Goal: Transaction & Acquisition: Purchase product/service

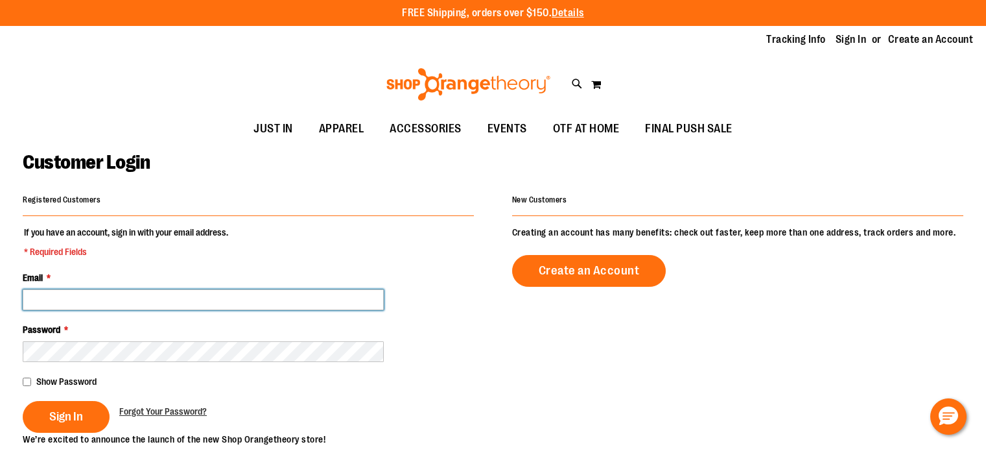
type input "**********"
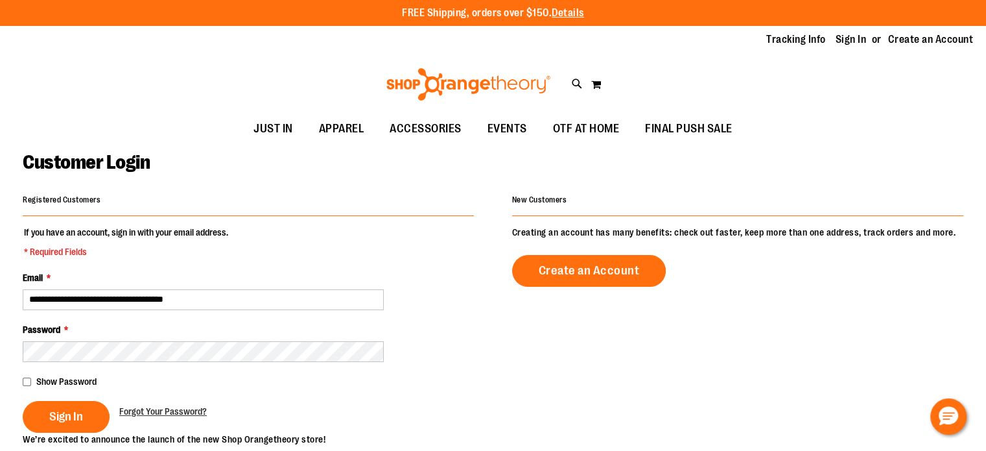
click at [77, 381] on span "Show Password" at bounding box center [66, 381] width 60 height 10
click at [80, 407] on button "Sign In" at bounding box center [66, 417] width 87 height 32
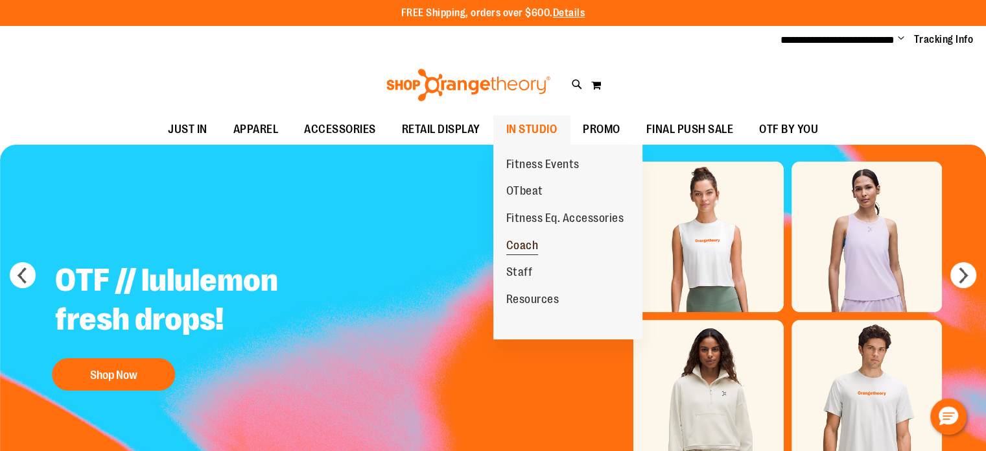
click at [529, 250] on span "Coach" at bounding box center [522, 247] width 32 height 16
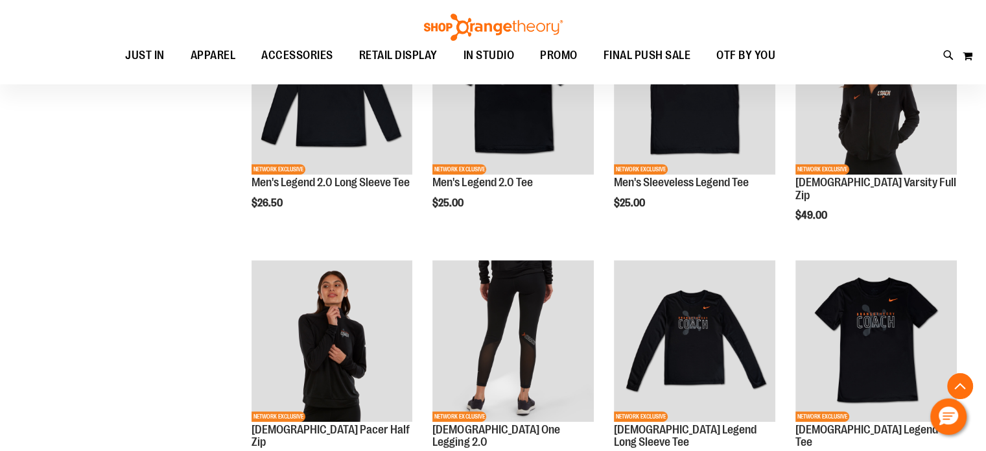
scroll to position [498, 0]
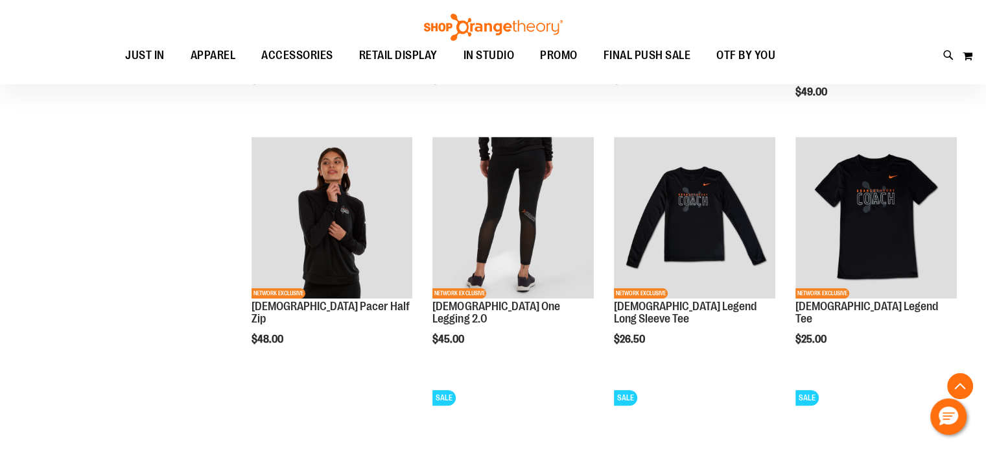
scroll to position [594, 0]
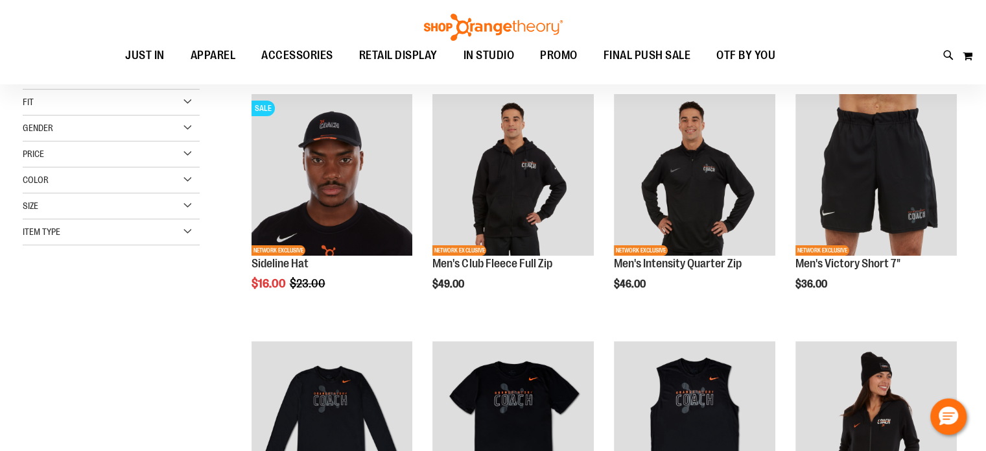
scroll to position [169, 0]
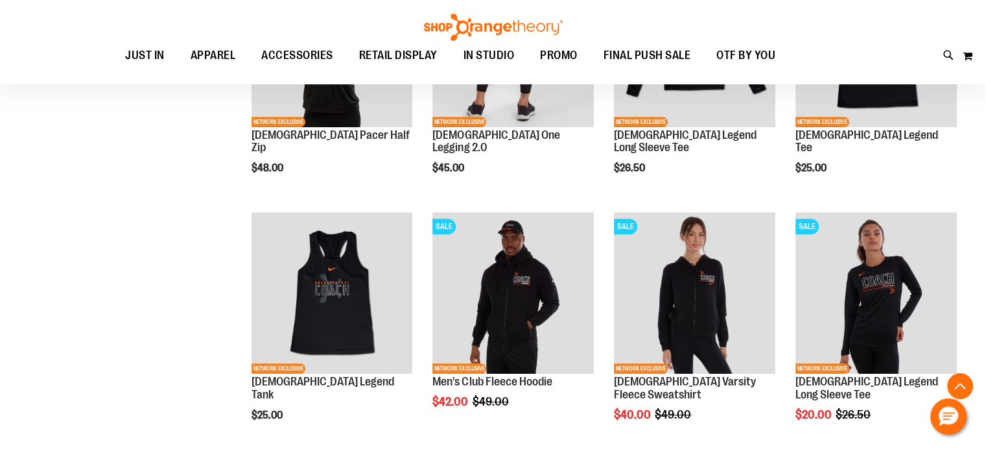
scroll to position [54, 0]
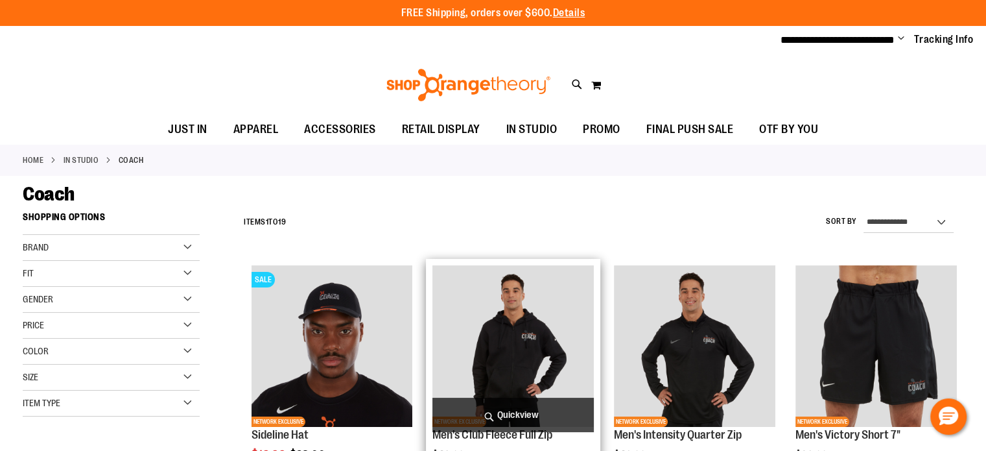
click at [519, 336] on img "product" at bounding box center [512, 345] width 161 height 161
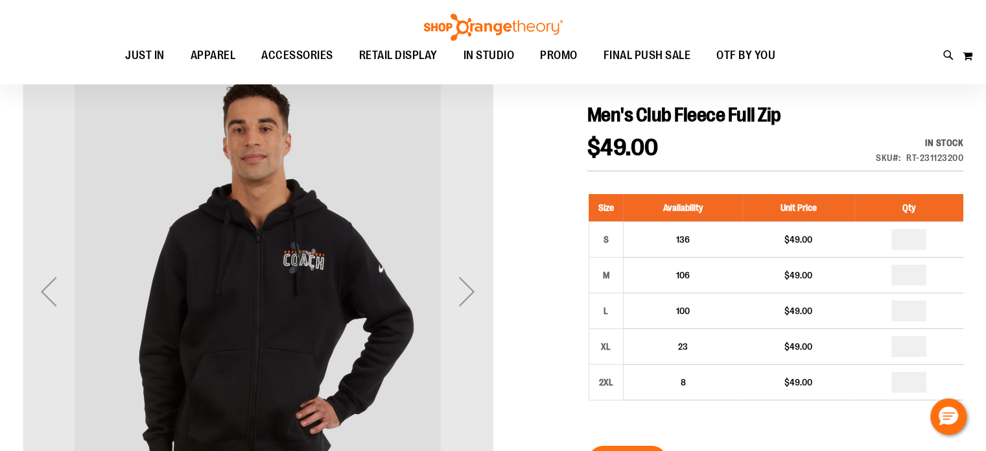
scroll to position [132, 0]
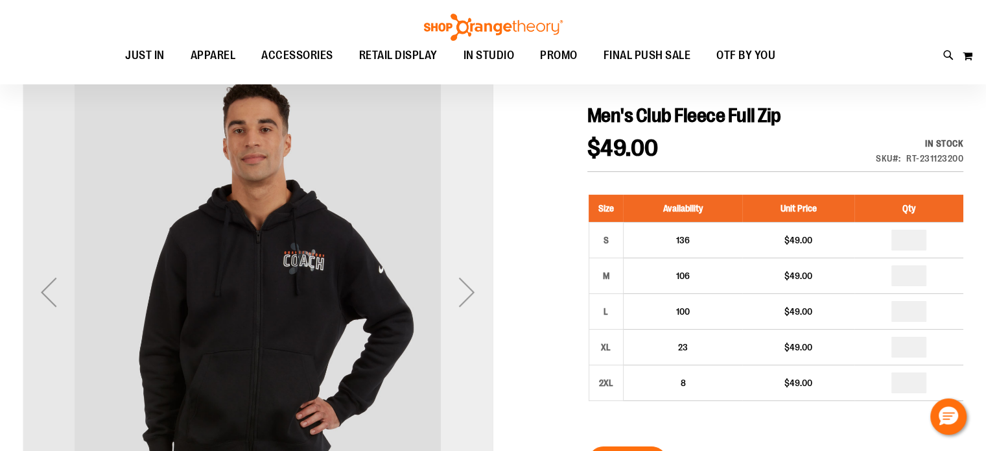
click at [466, 285] on div "Next" at bounding box center [467, 292] width 52 height 52
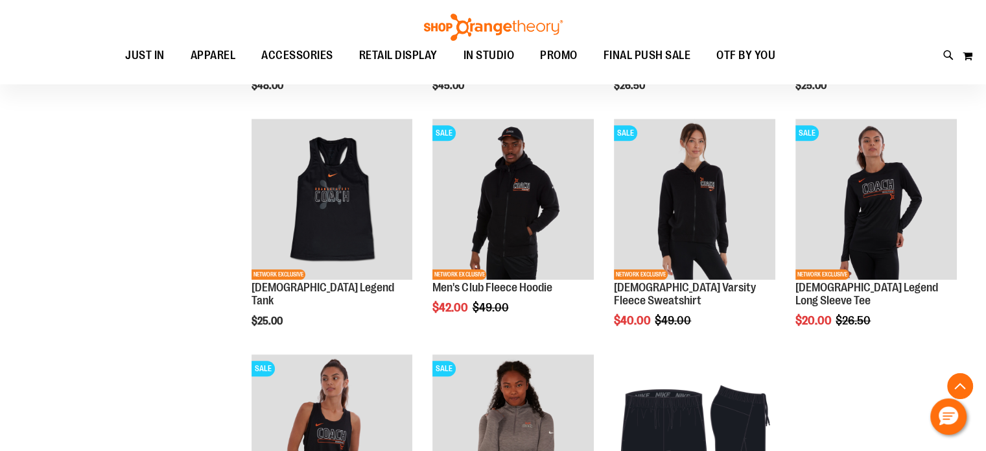
scroll to position [853, 0]
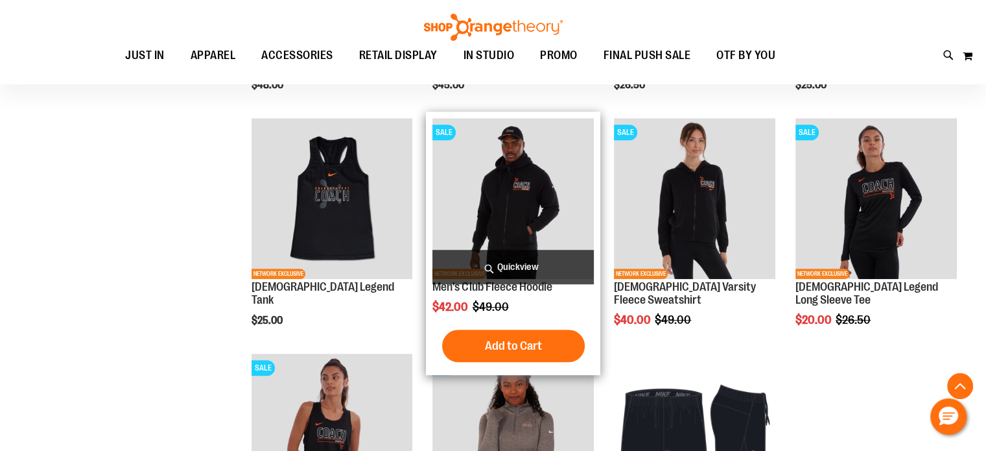
click at [535, 209] on img "product" at bounding box center [512, 198] width 161 height 161
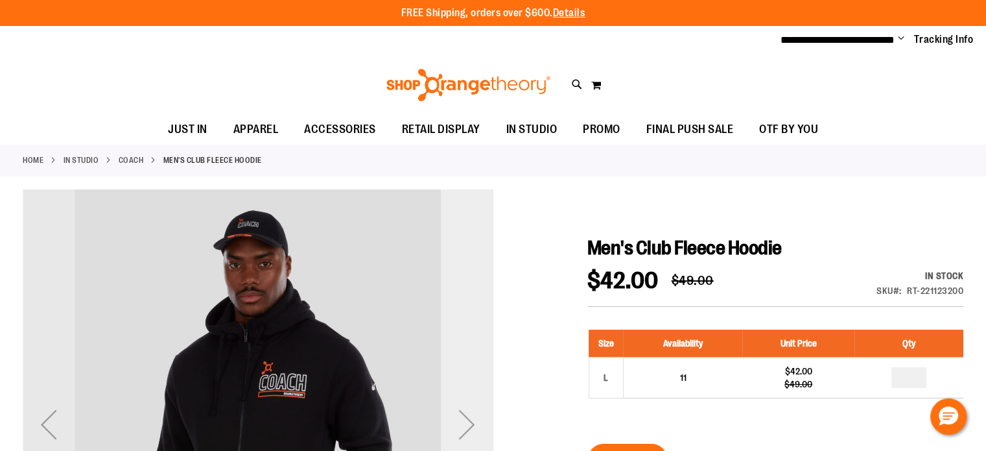
click at [462, 409] on div "Next" at bounding box center [467, 424] width 52 height 52
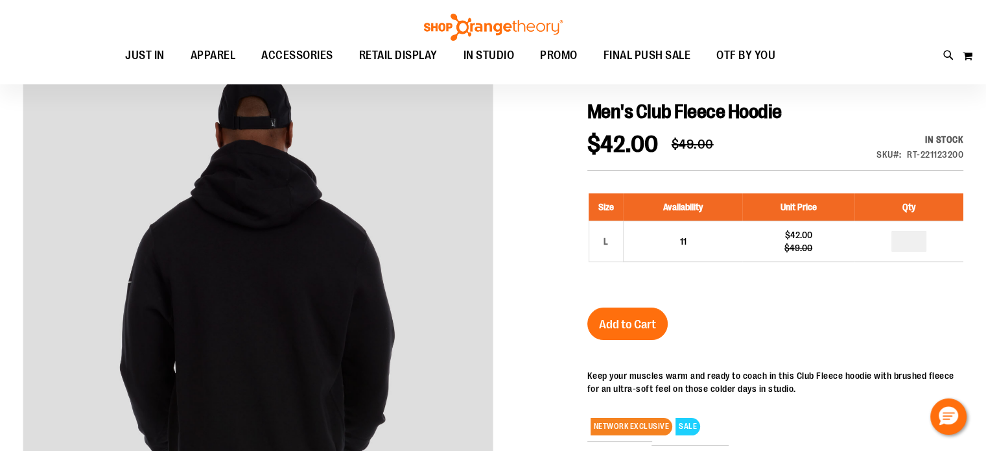
scroll to position [135, 0]
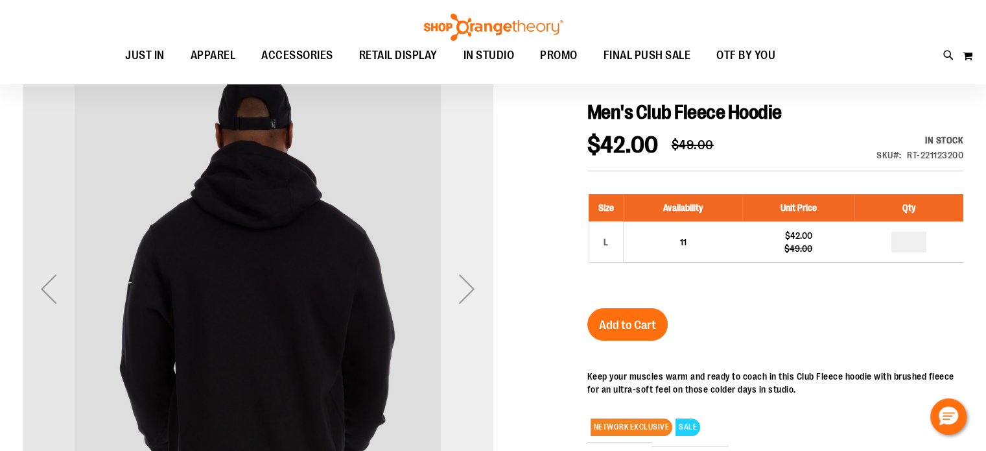
click at [481, 327] on div "Next" at bounding box center [467, 288] width 52 height 470
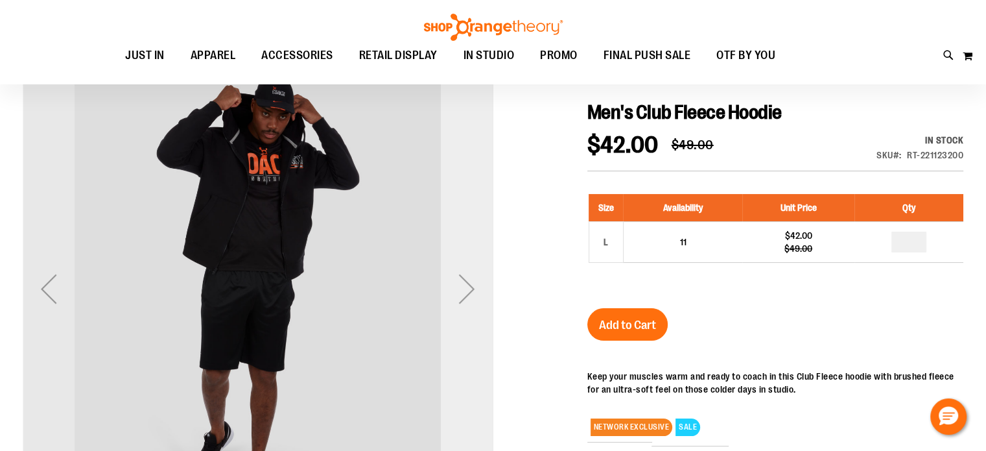
click at [479, 326] on div "Next" at bounding box center [467, 288] width 52 height 470
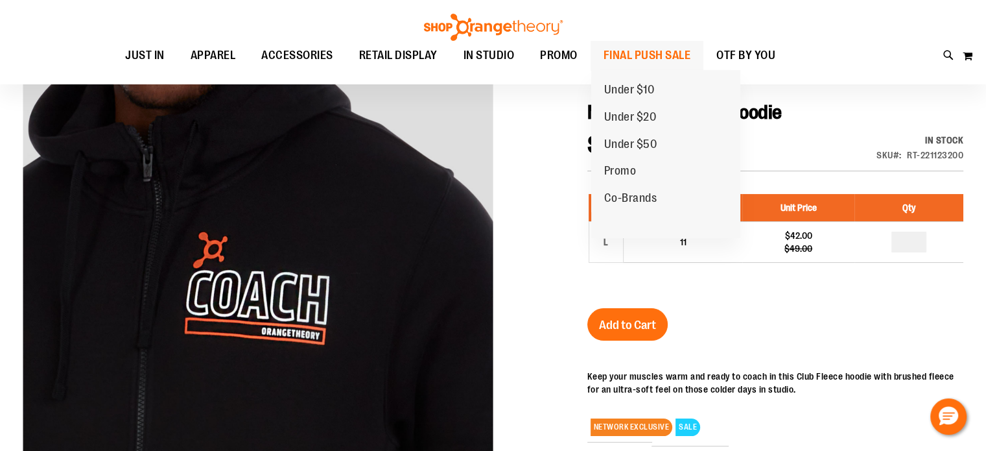
click at [649, 56] on span "FINAL PUSH SALE" at bounding box center [648, 55] width 88 height 29
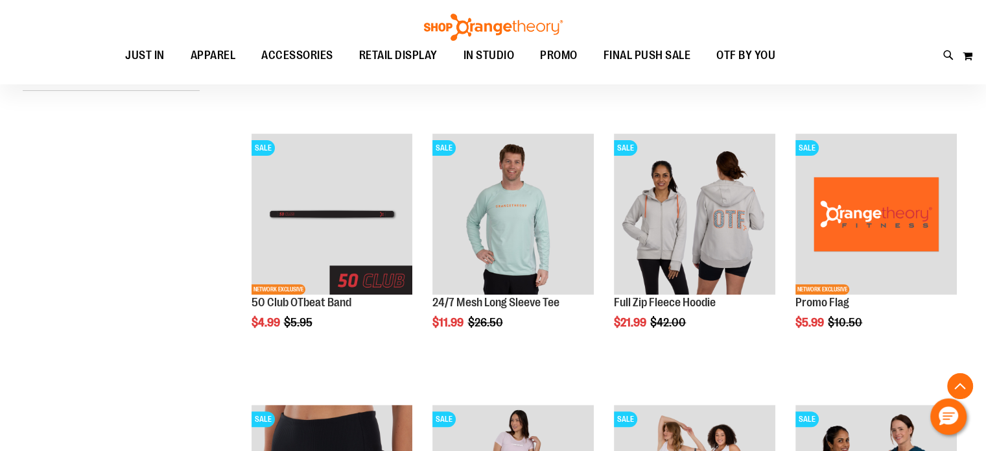
scroll to position [401, 0]
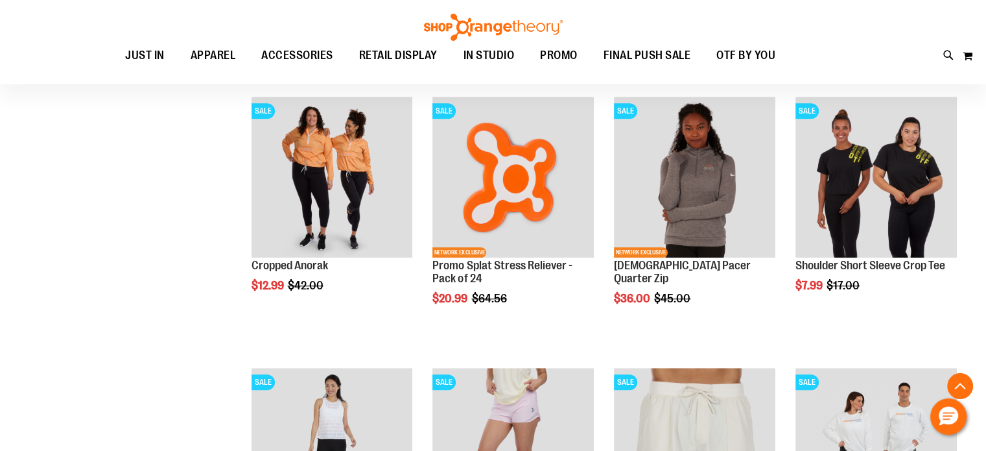
scroll to position [1251, 0]
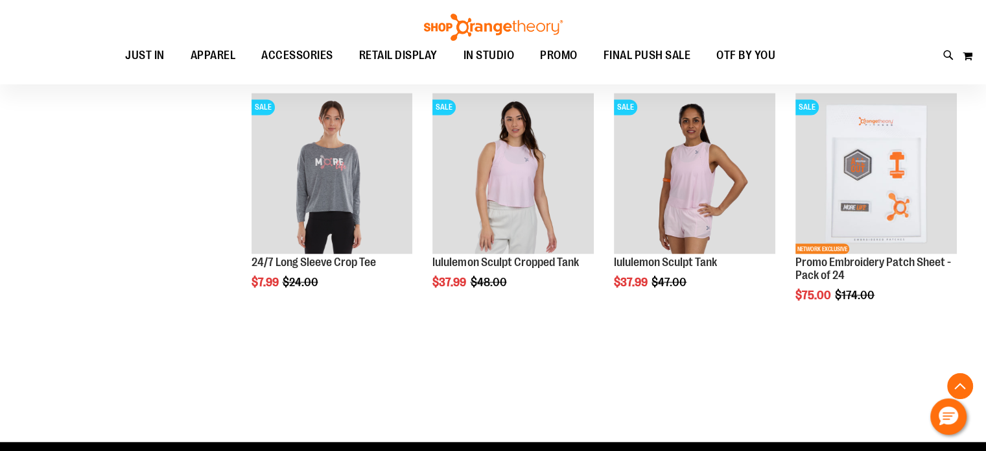
scroll to position [2340, 0]
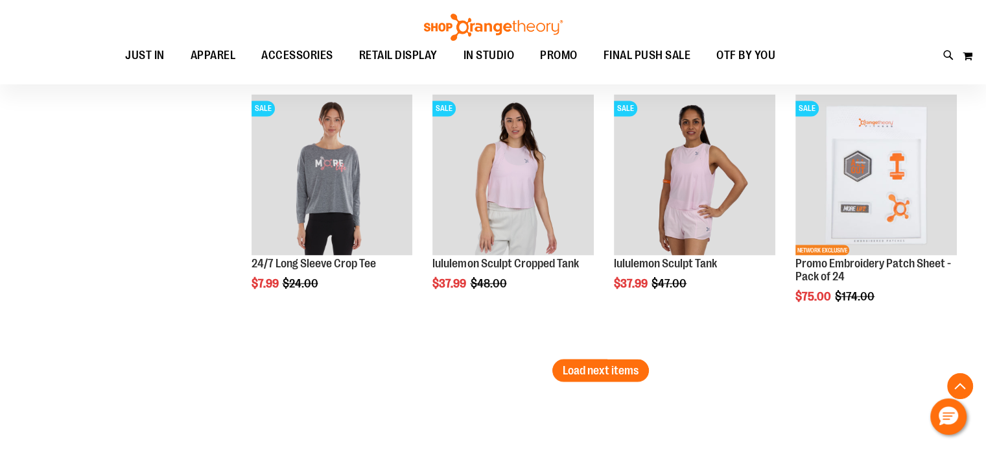
click at [617, 357] on li "SALE lululemon Sculpt Tank $37.99 Regular Price $47.00 Quickview Add to Cart In…" at bounding box center [694, 223] width 174 height 271
click at [617, 364] on span "Load next items" at bounding box center [601, 369] width 76 height 13
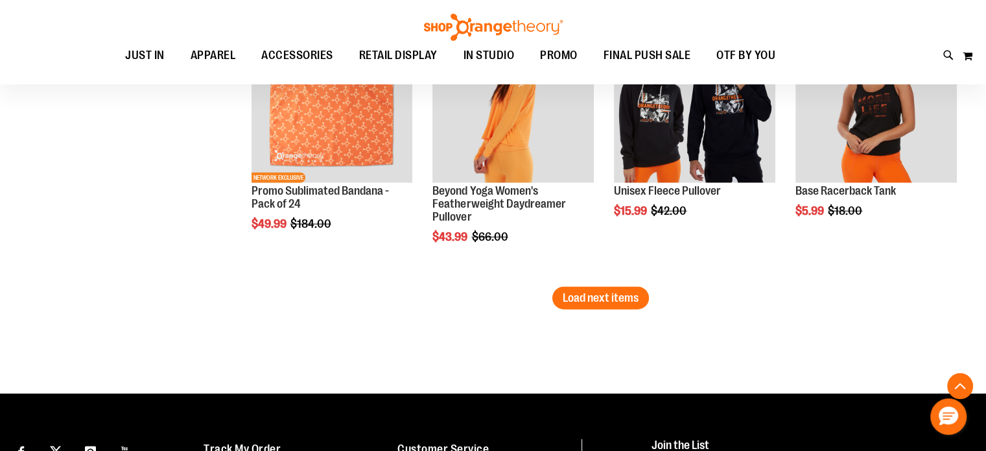
scroll to position [3227, 0]
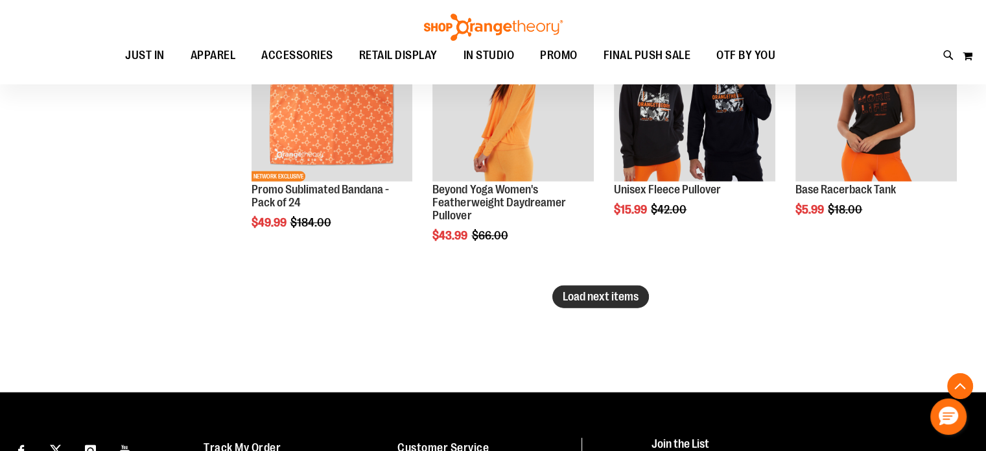
click at [576, 299] on span "Load next items" at bounding box center [601, 296] width 76 height 13
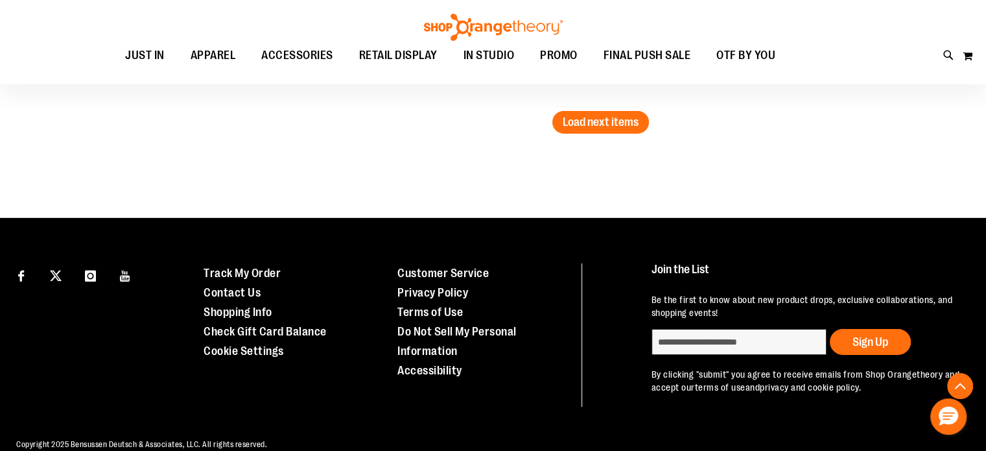
scroll to position [4213, 0]
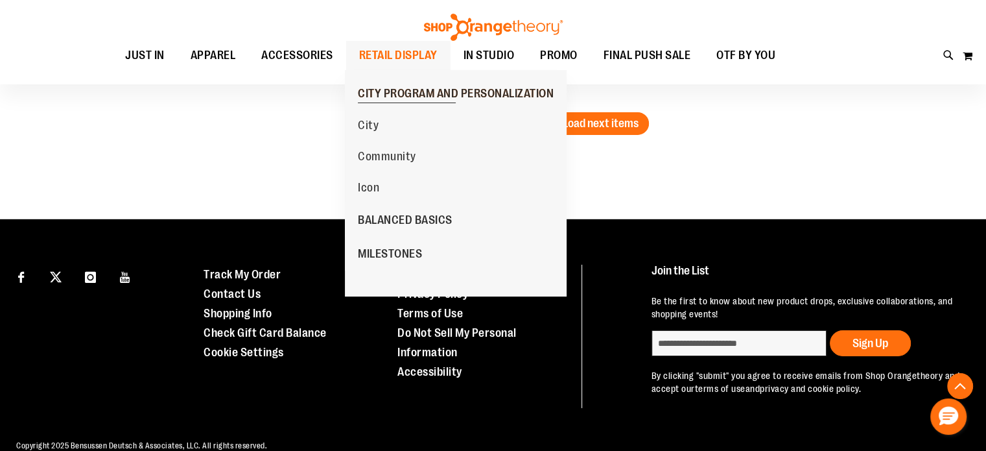
click at [395, 92] on span "CITY PROGRAM AND PERSONALIZATION" at bounding box center [456, 95] width 196 height 16
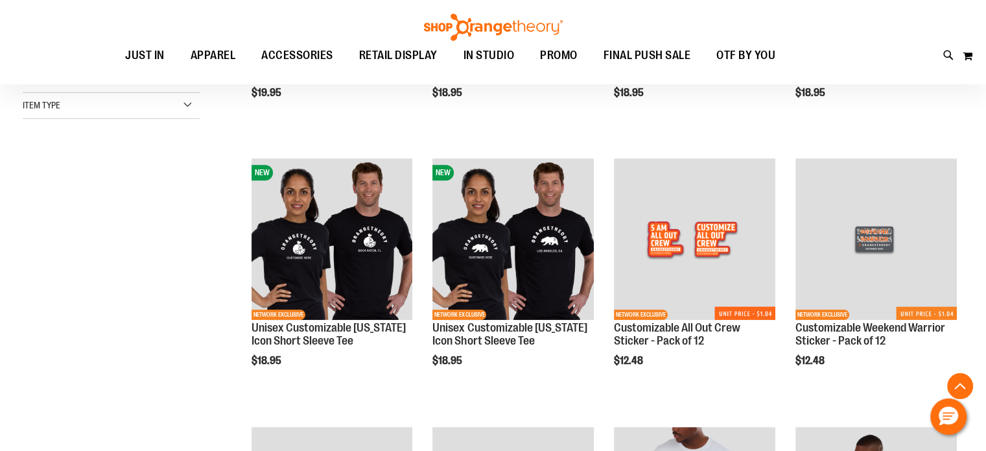
scroll to position [691, 0]
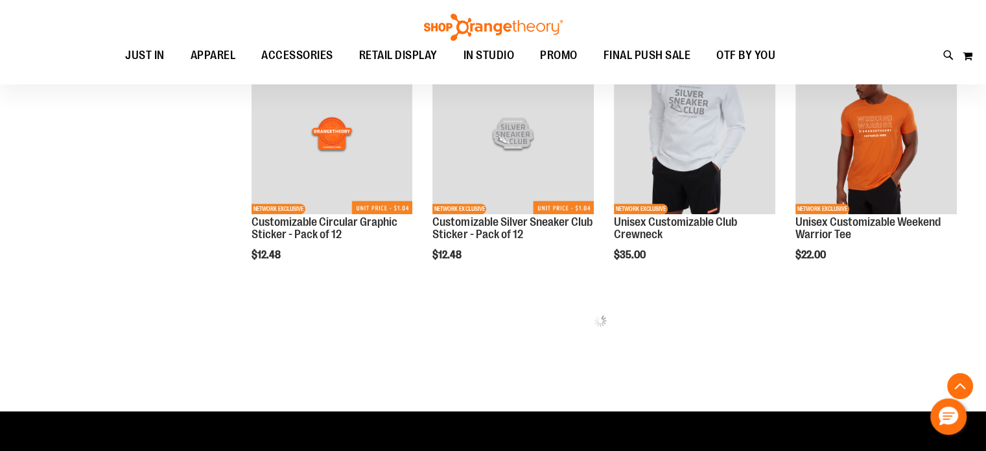
scroll to position [1022, 0]
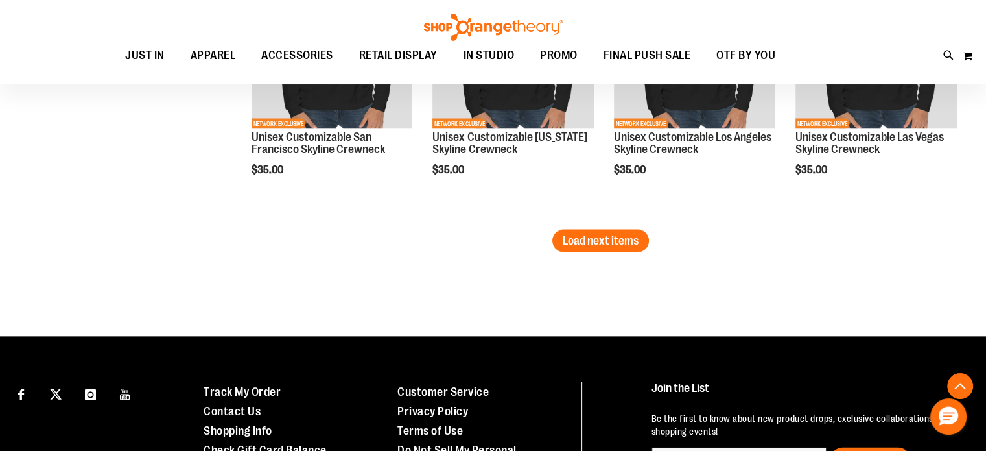
scroll to position [2714, 0]
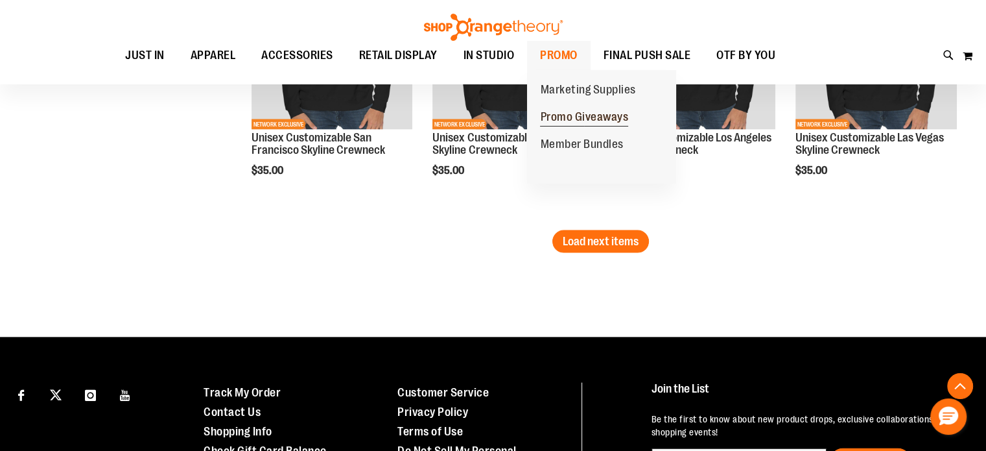
click at [576, 111] on span "Promo Giveaways" at bounding box center [584, 118] width 88 height 16
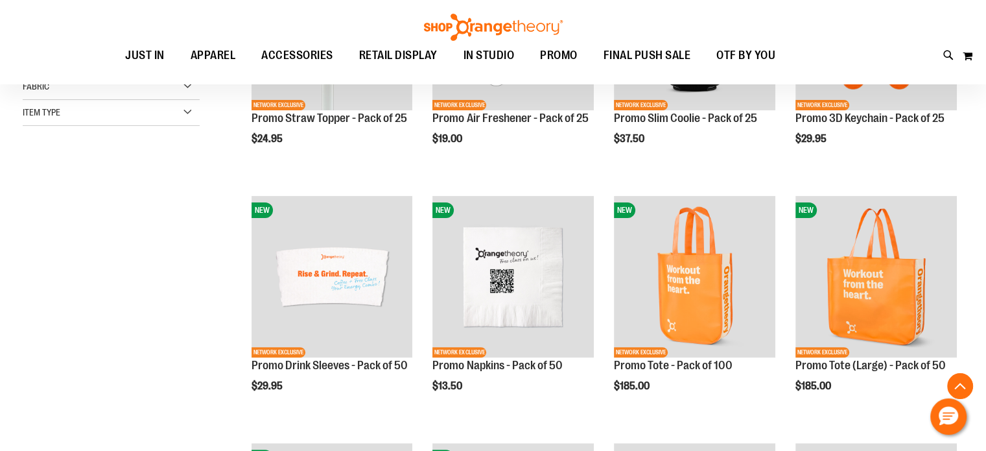
scroll to position [314, 0]
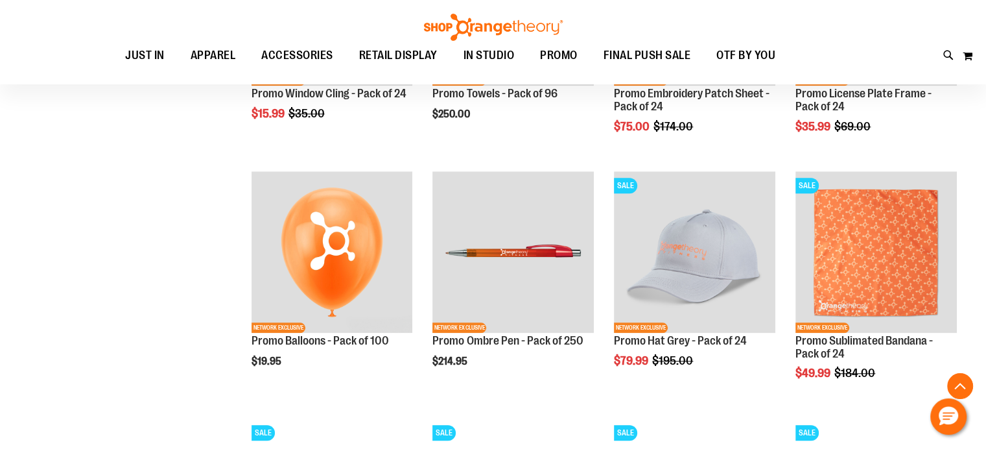
scroll to position [1079, 0]
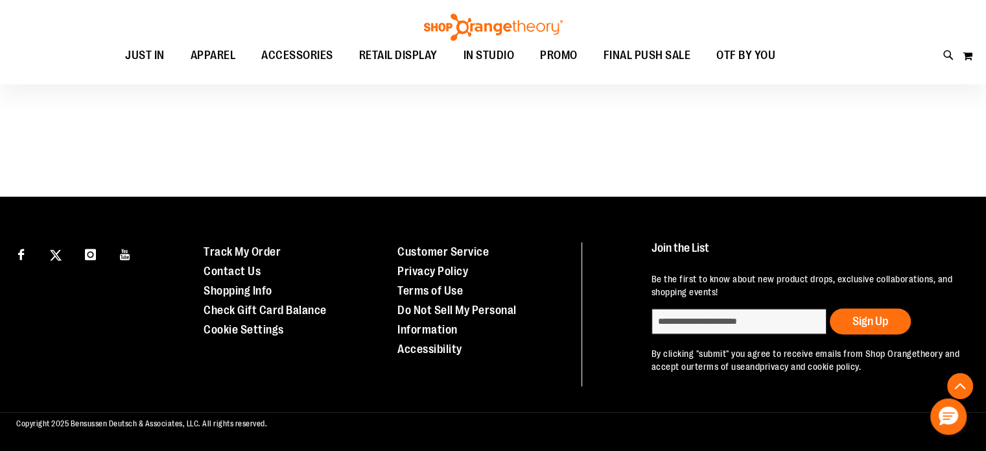
scroll to position [1872, 0]
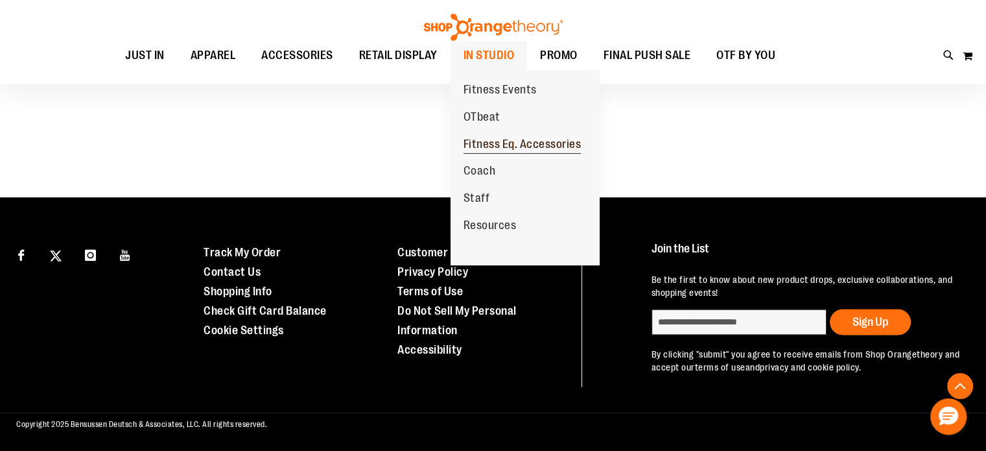
click at [502, 134] on link "Fitness Eq. Accessories" at bounding box center [523, 144] width 144 height 27
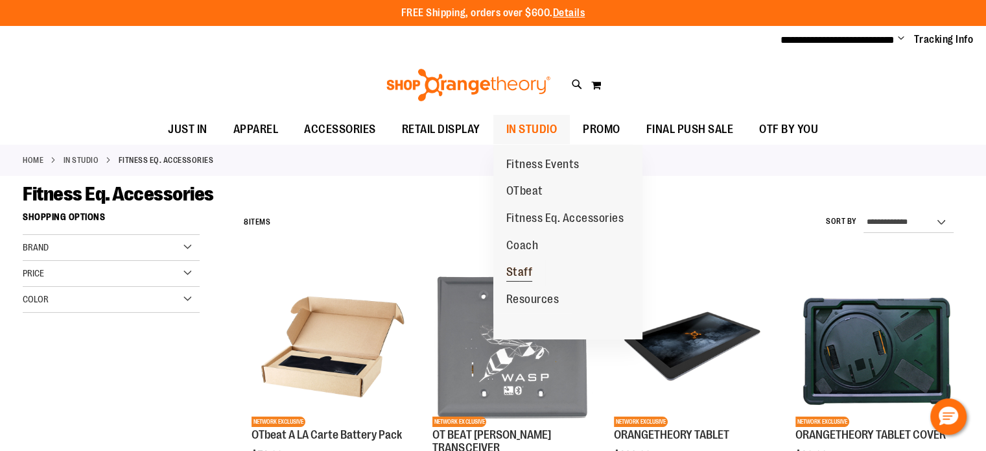
click at [528, 270] on span "Staff" at bounding box center [519, 273] width 27 height 16
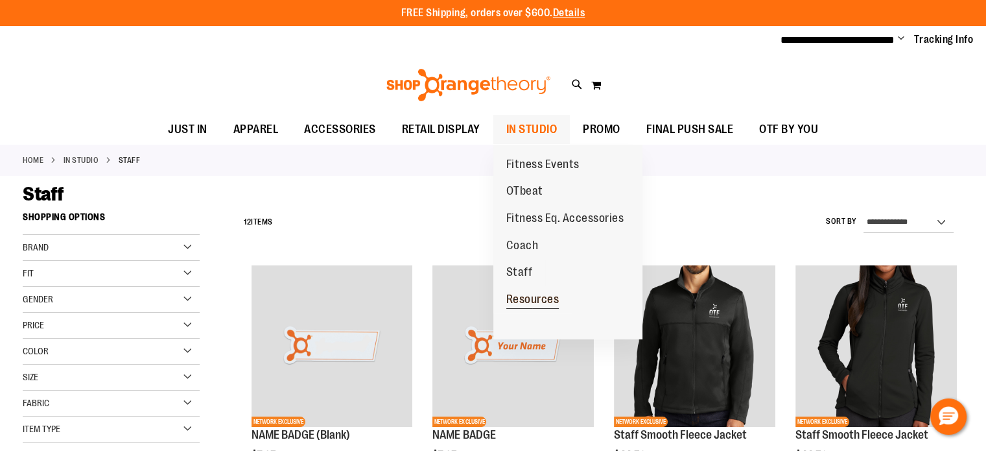
click at [520, 305] on span "Resources" at bounding box center [532, 300] width 53 height 16
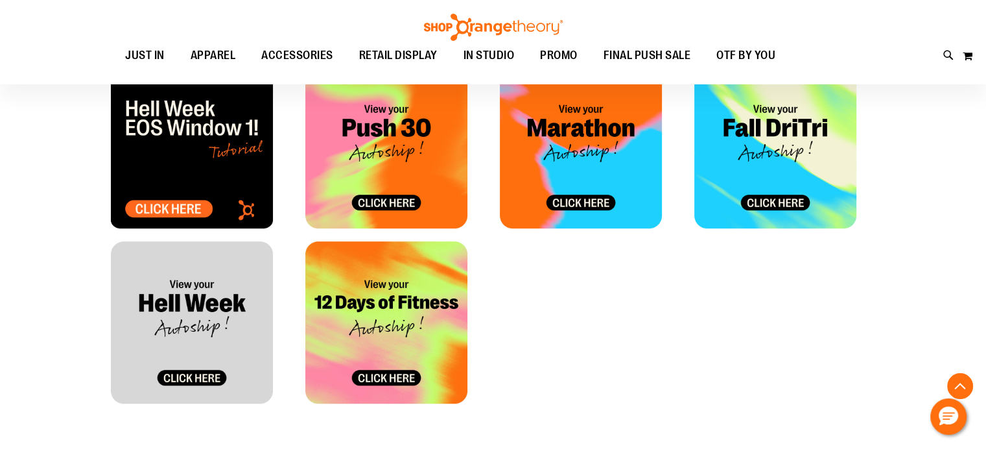
scroll to position [746, 0]
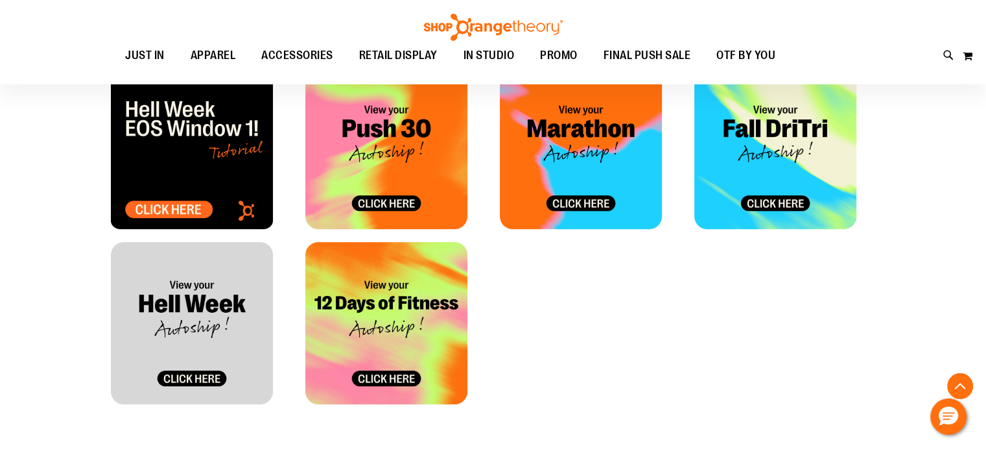
click at [788, 198] on img at bounding box center [775, 148] width 162 height 162
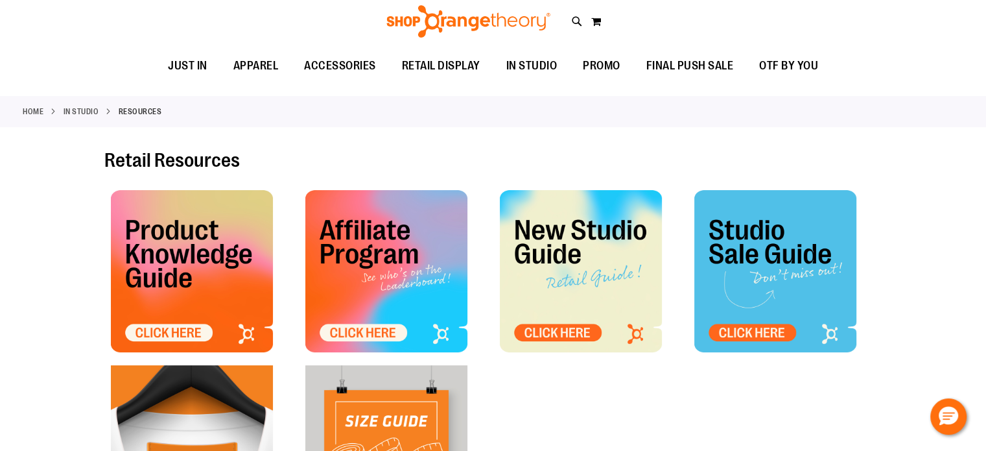
scroll to position [0, 0]
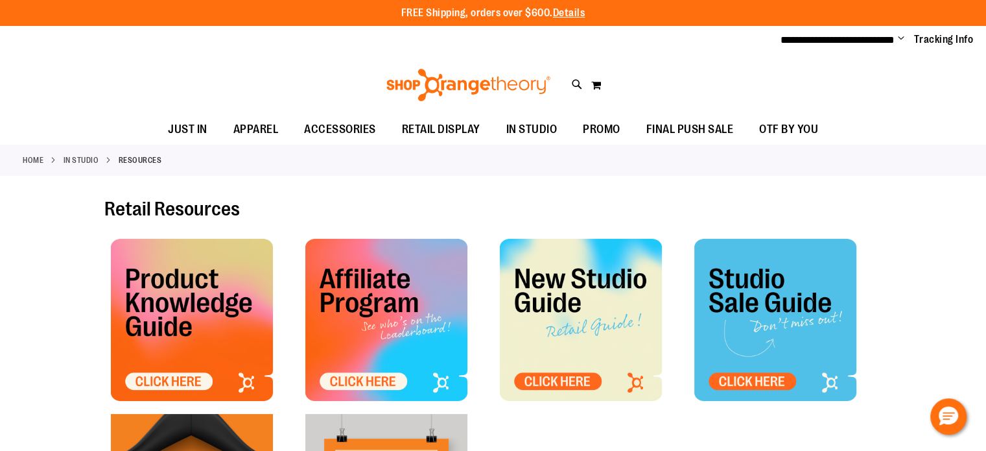
click at [366, 312] on img at bounding box center [386, 320] width 162 height 162
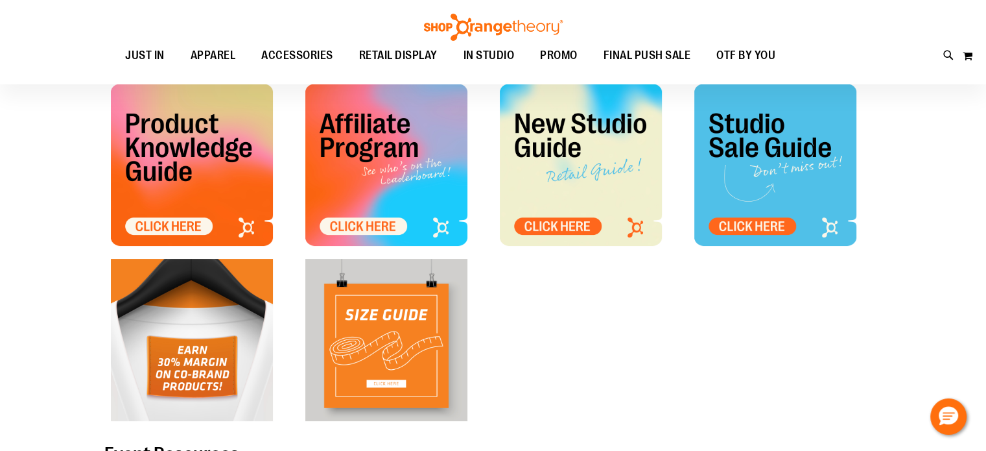
scroll to position [153, 0]
click at [233, 340] on img at bounding box center [192, 340] width 162 height 162
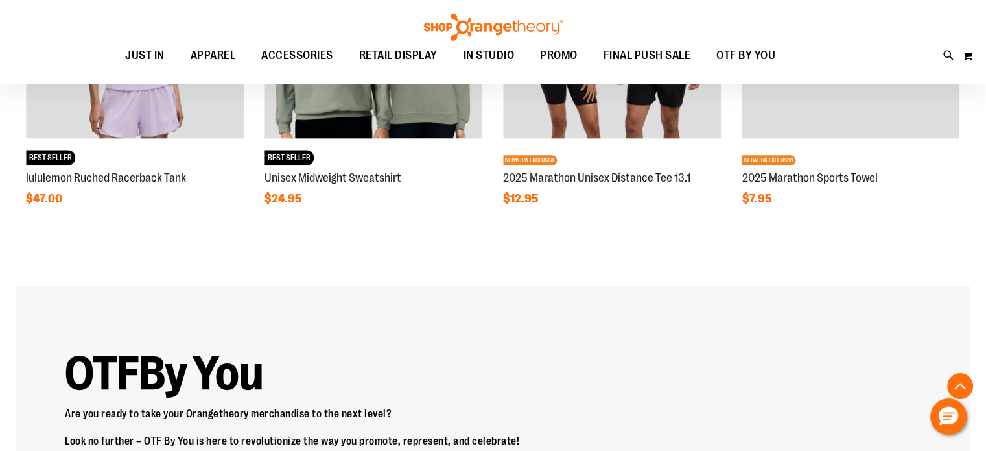
scroll to position [1481, 0]
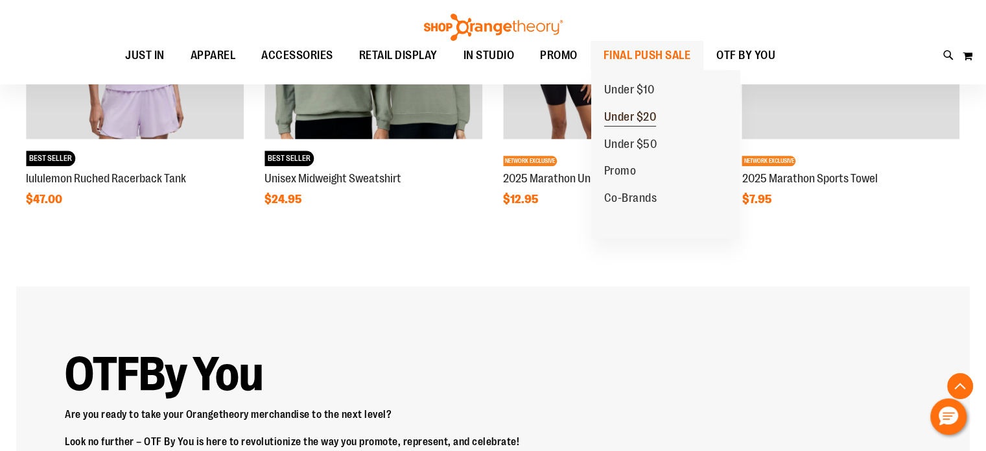
click at [627, 111] on span "Under $20" at bounding box center [630, 118] width 53 height 16
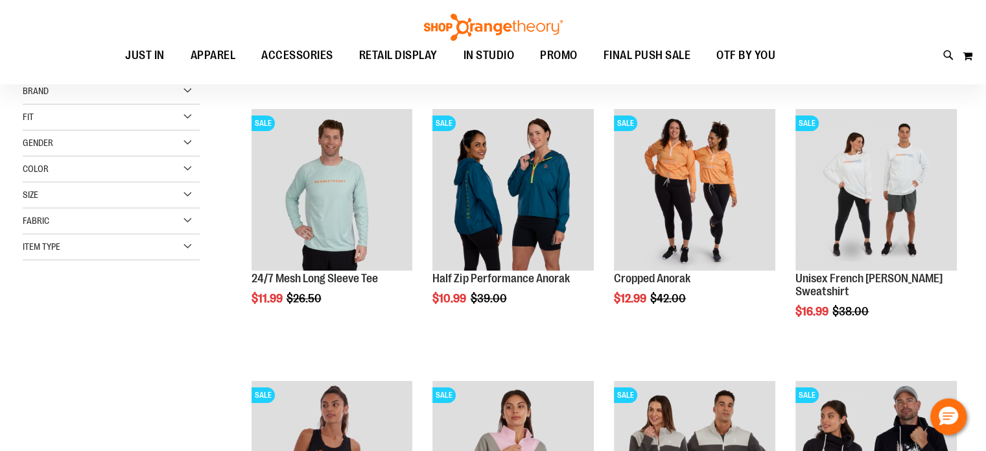
scroll to position [171, 0]
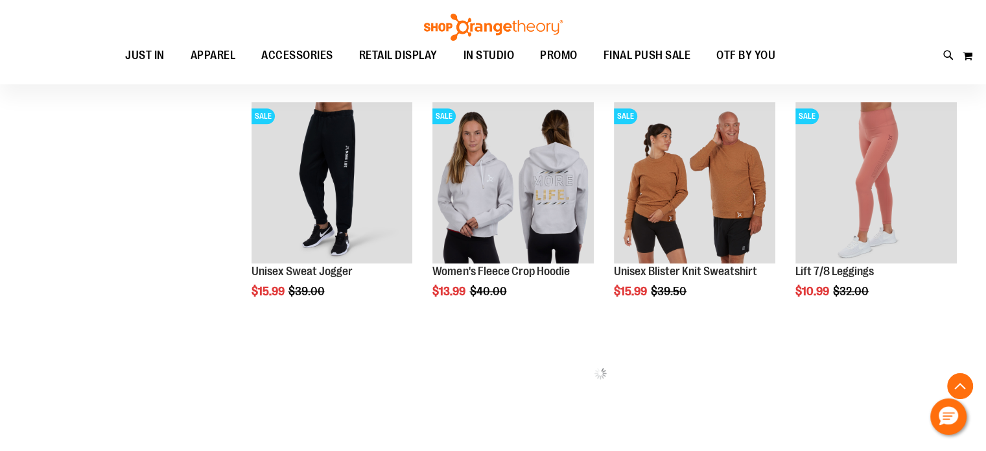
scroll to position [705, 0]
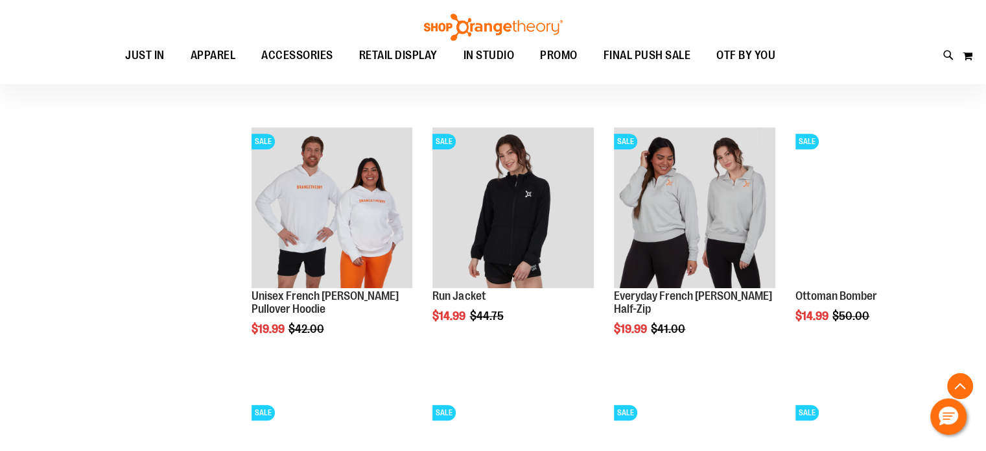
scroll to position [1224, 0]
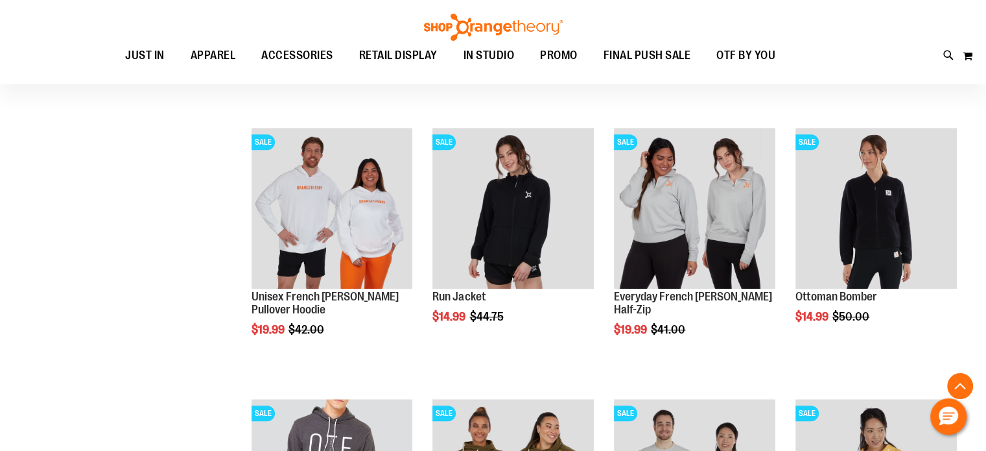
scroll to position [1222, 0]
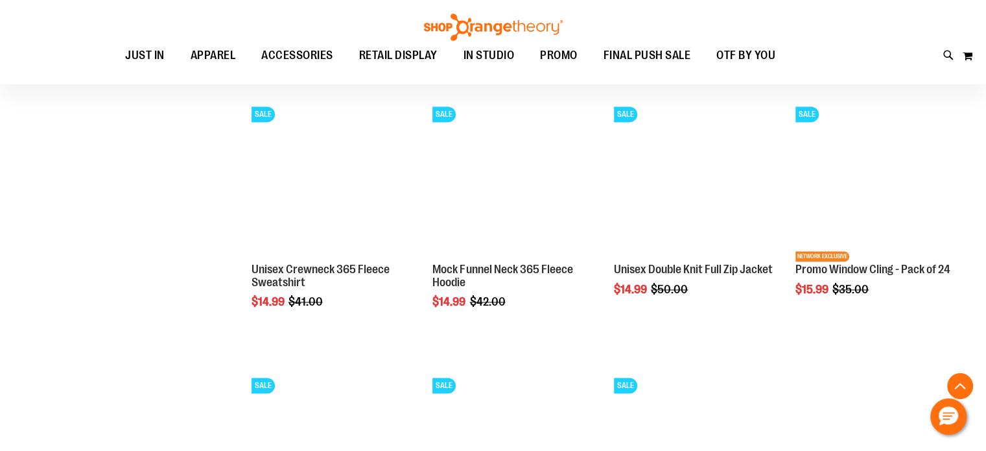
scroll to position [2073, 0]
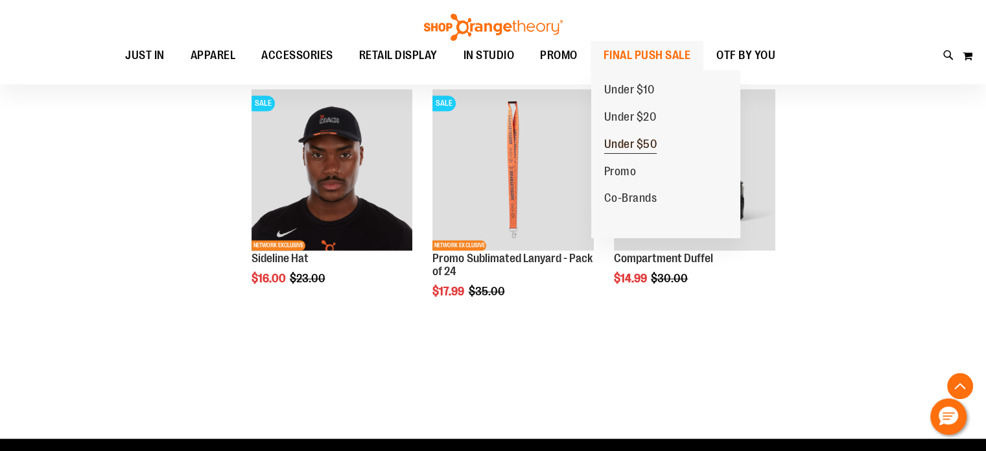
click at [642, 148] on span "Under $50" at bounding box center [630, 145] width 53 height 16
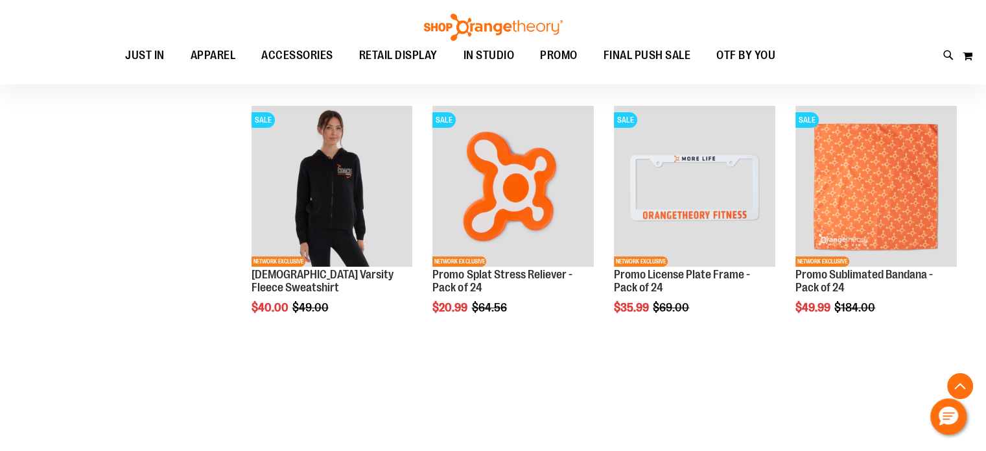
scroll to position [432, 0]
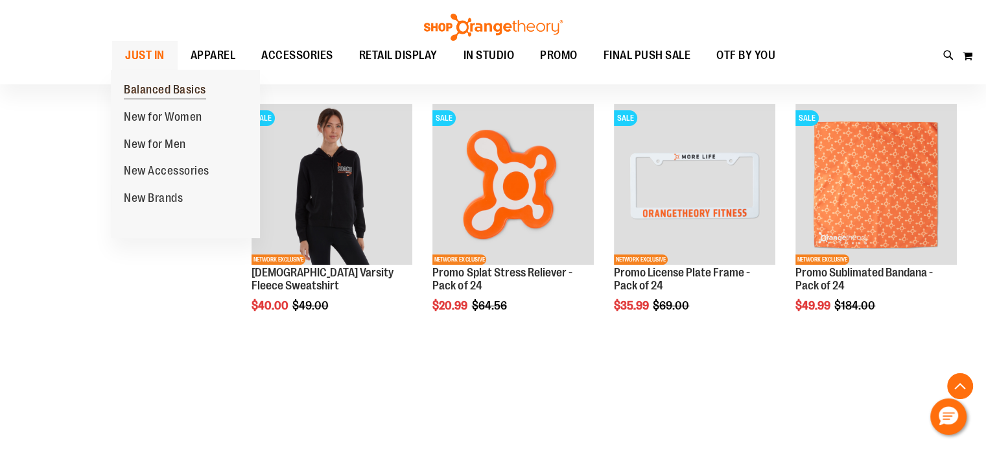
click at [160, 95] on span "Balanced Basics" at bounding box center [165, 91] width 82 height 16
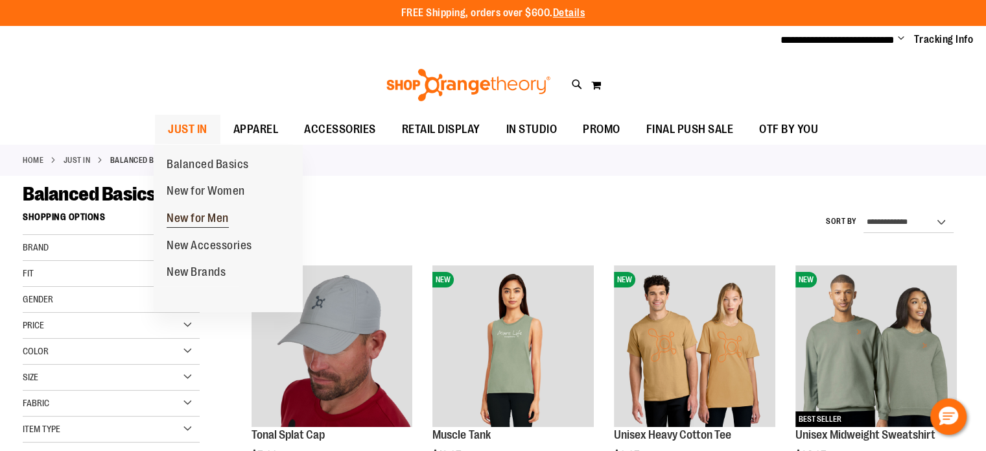
click at [202, 222] on span "New for Men" at bounding box center [198, 219] width 62 height 16
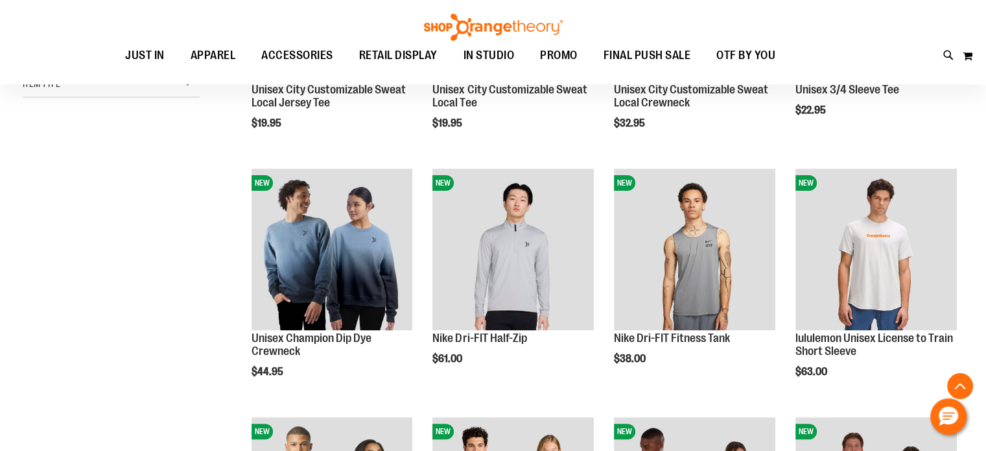
scroll to position [344, 0]
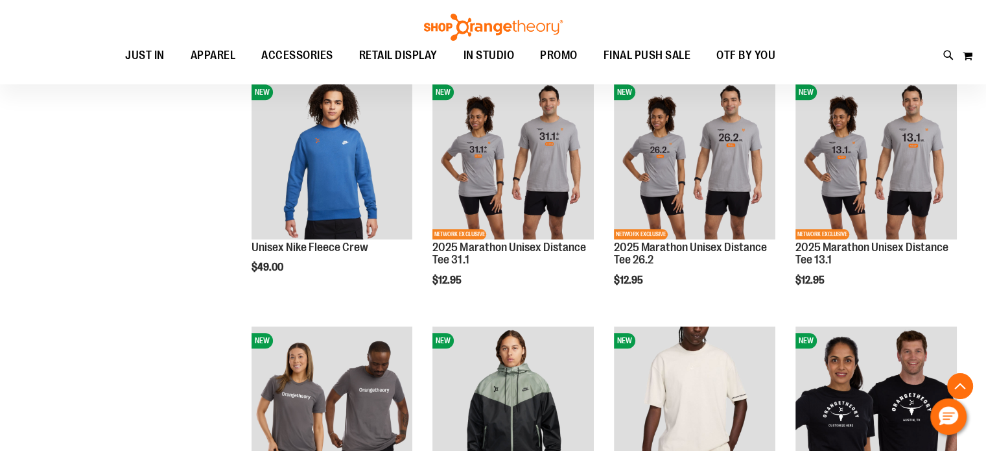
scroll to position [1195, 0]
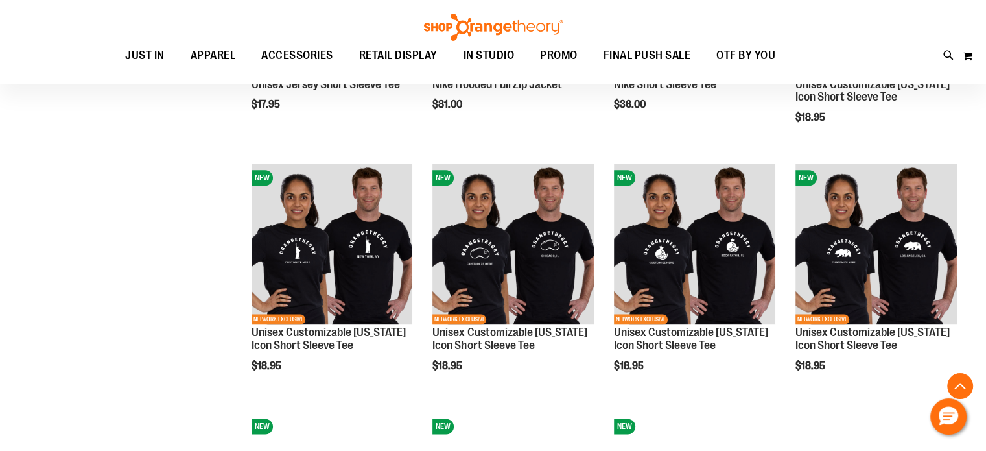
scroll to position [1557, 0]
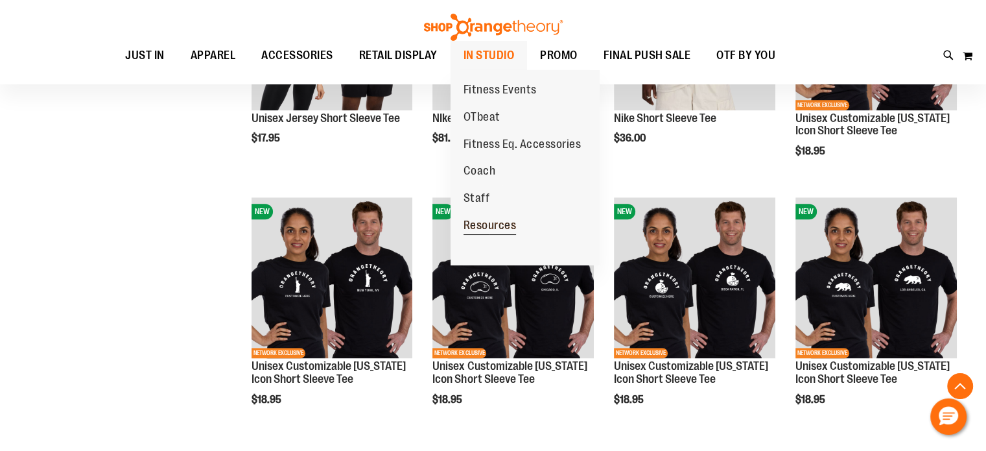
click at [489, 228] on span "Resources" at bounding box center [490, 226] width 53 height 16
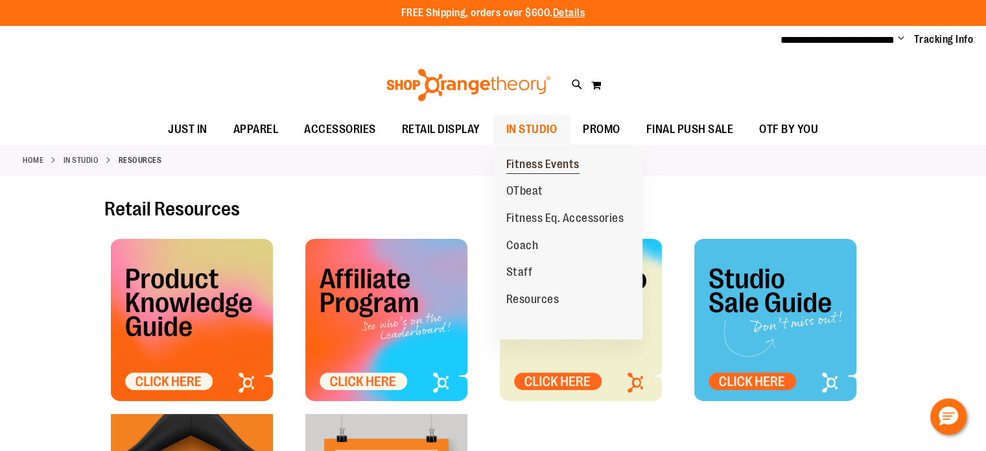
click at [531, 168] on span "Fitness Events" at bounding box center [542, 166] width 73 height 16
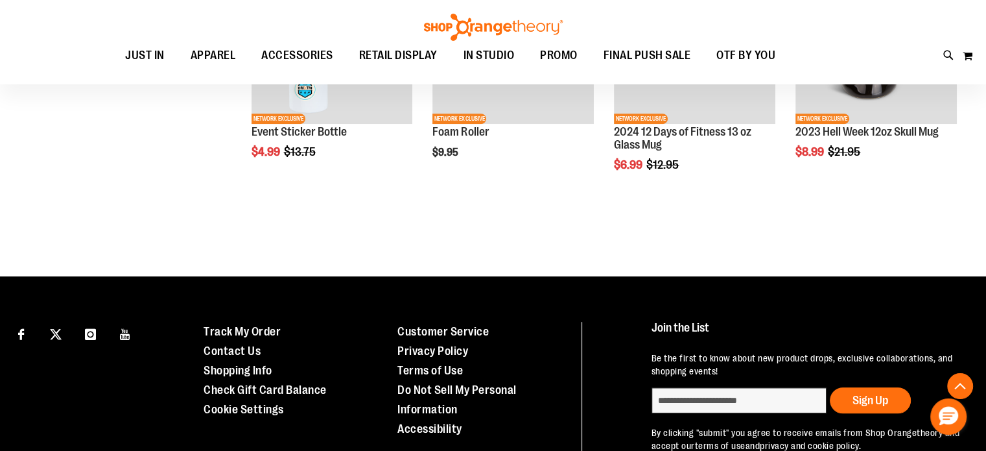
scroll to position [773, 0]
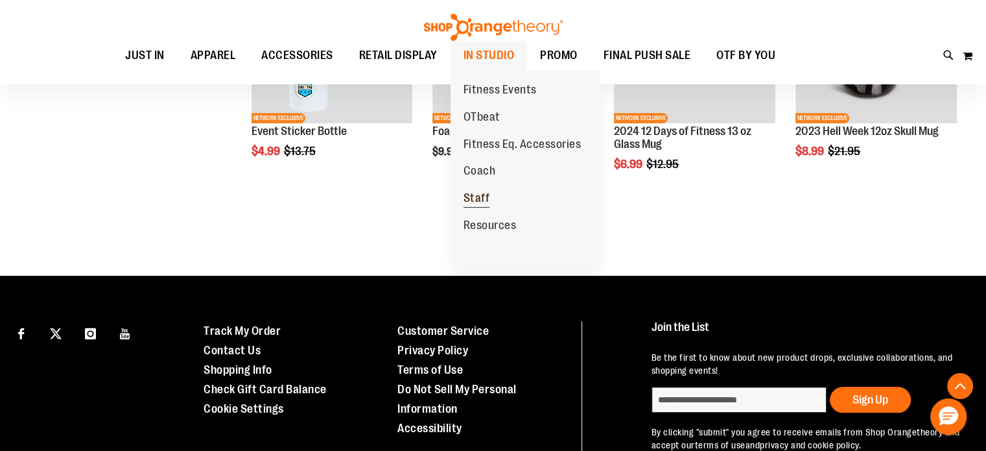
click at [477, 199] on span "Staff" at bounding box center [477, 199] width 27 height 16
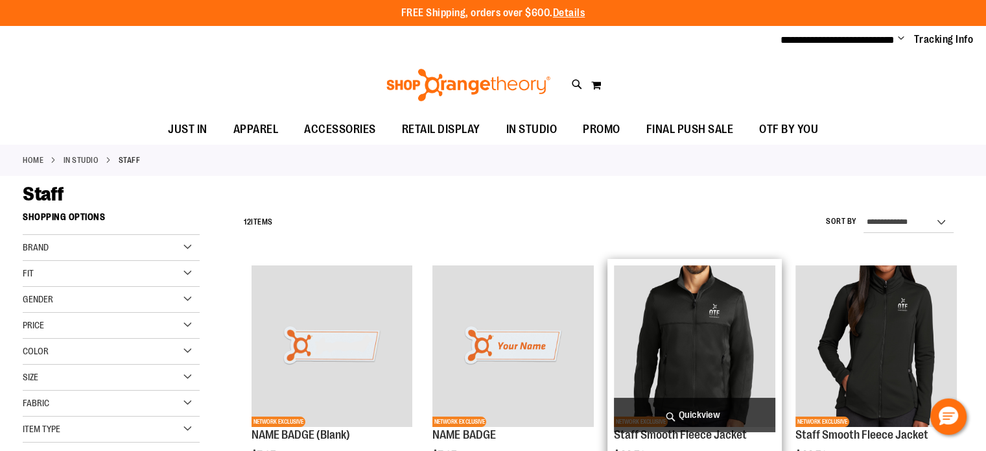
click at [622, 275] on img "product" at bounding box center [694, 345] width 161 height 161
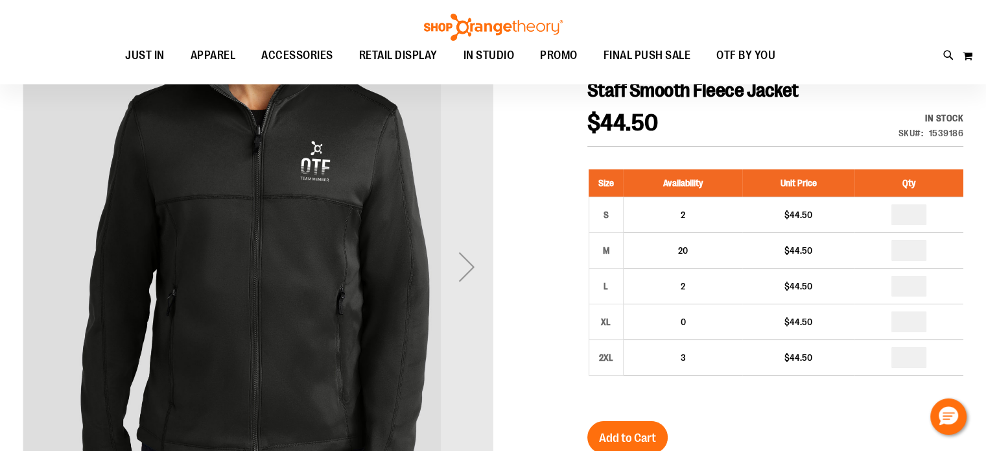
scroll to position [160, 0]
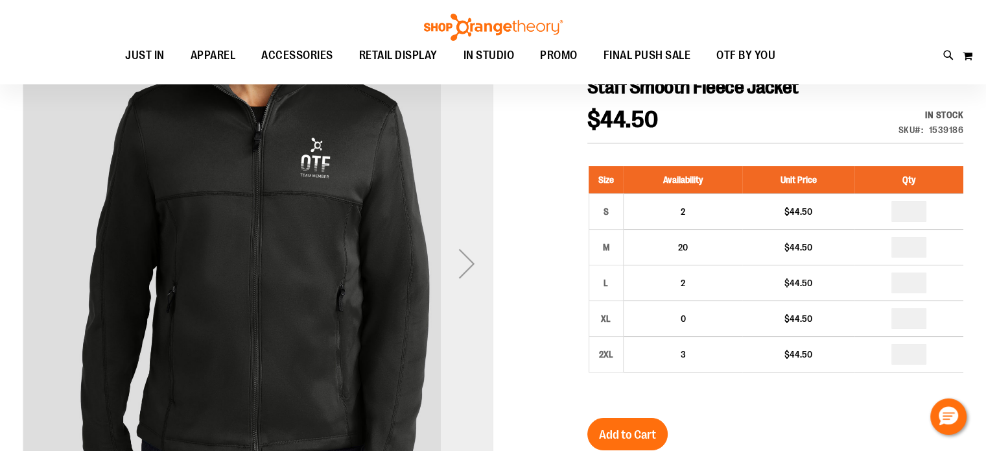
click at [484, 233] on div "Next" at bounding box center [467, 263] width 52 height 470
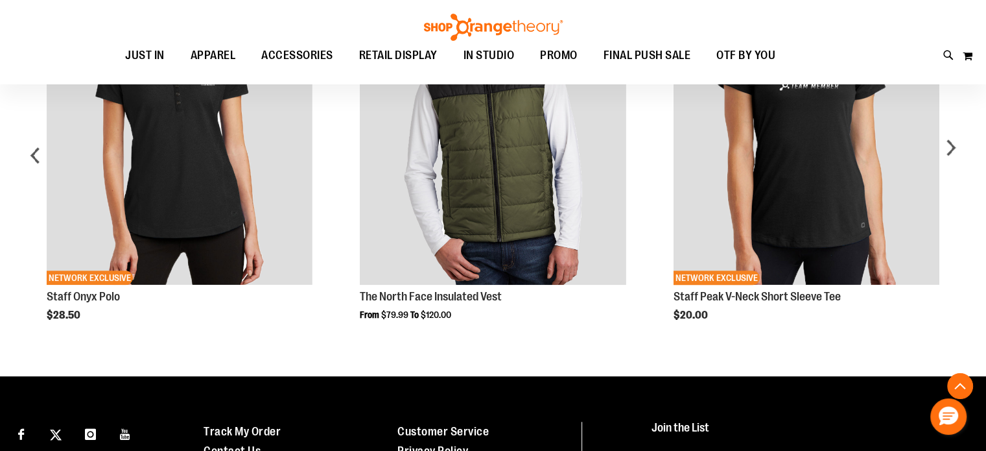
scroll to position [947, 0]
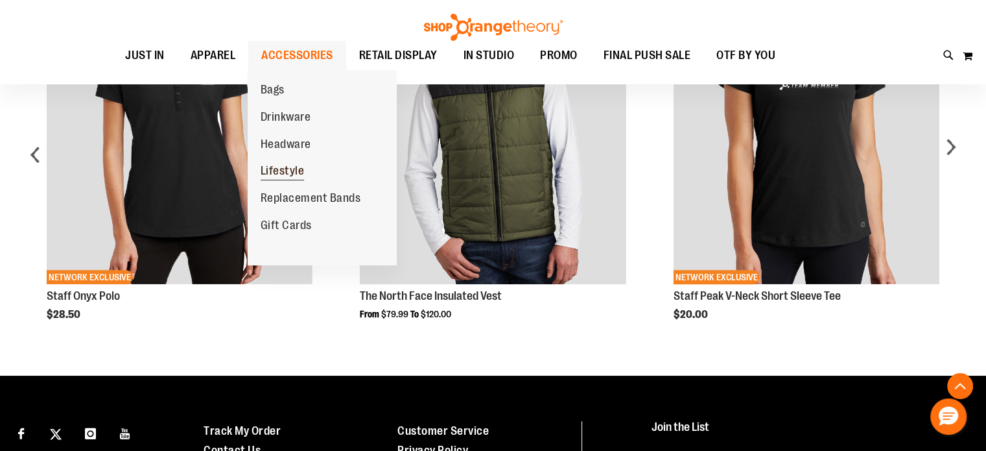
click at [283, 168] on span "Lifestyle" at bounding box center [283, 172] width 44 height 16
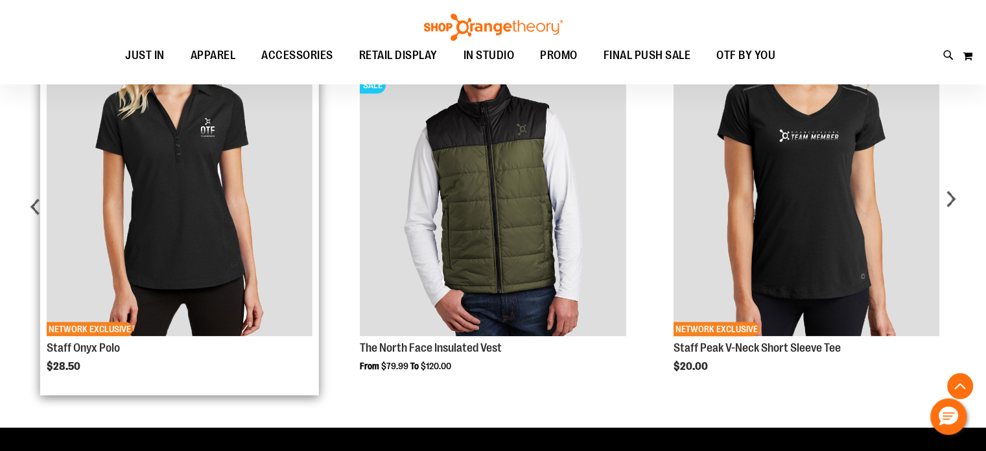
scroll to position [895, 0]
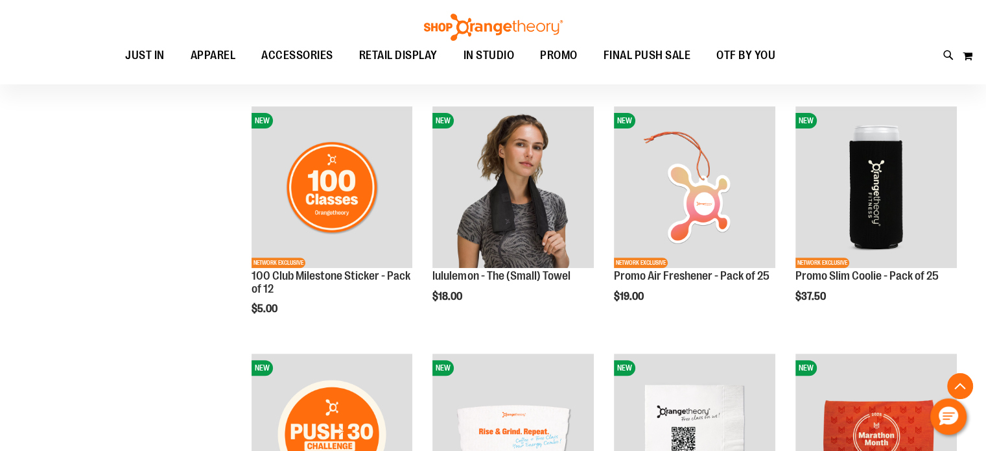
scroll to position [404, 0]
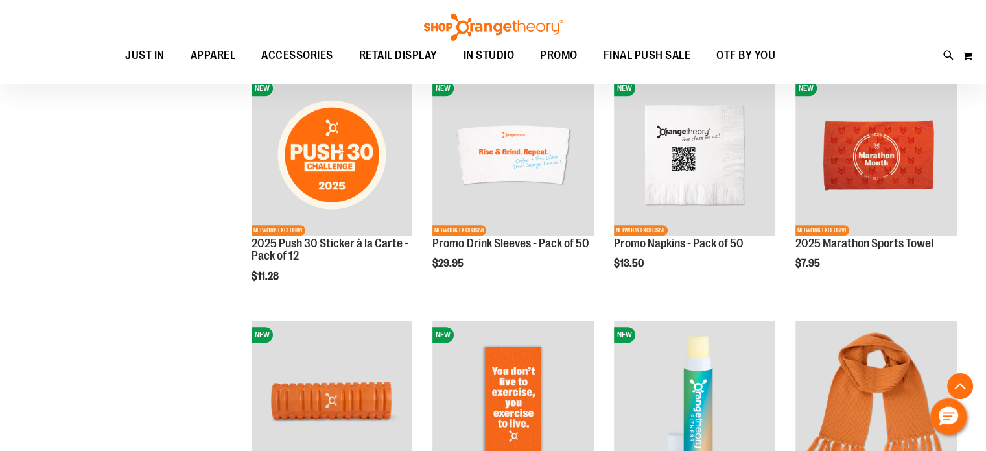
scroll to position [1026, 0]
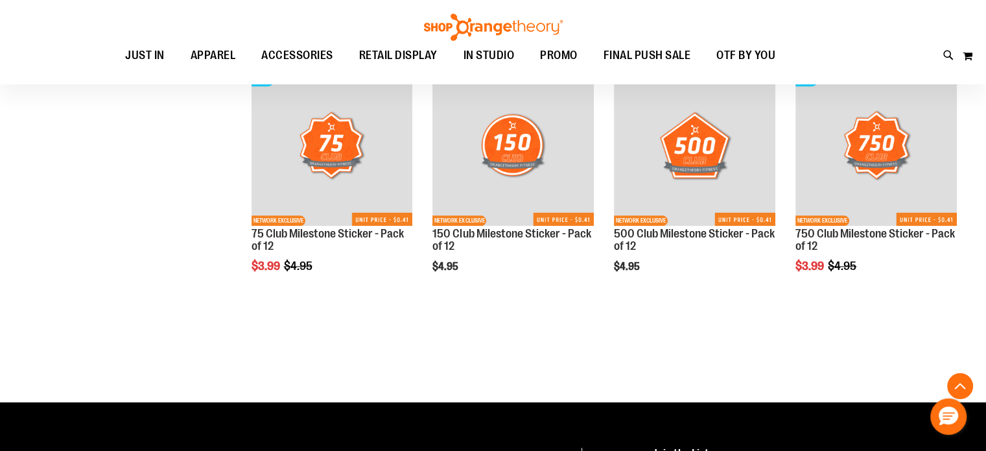
scroll to position [1433, 0]
